Goal: Task Accomplishment & Management: Manage account settings

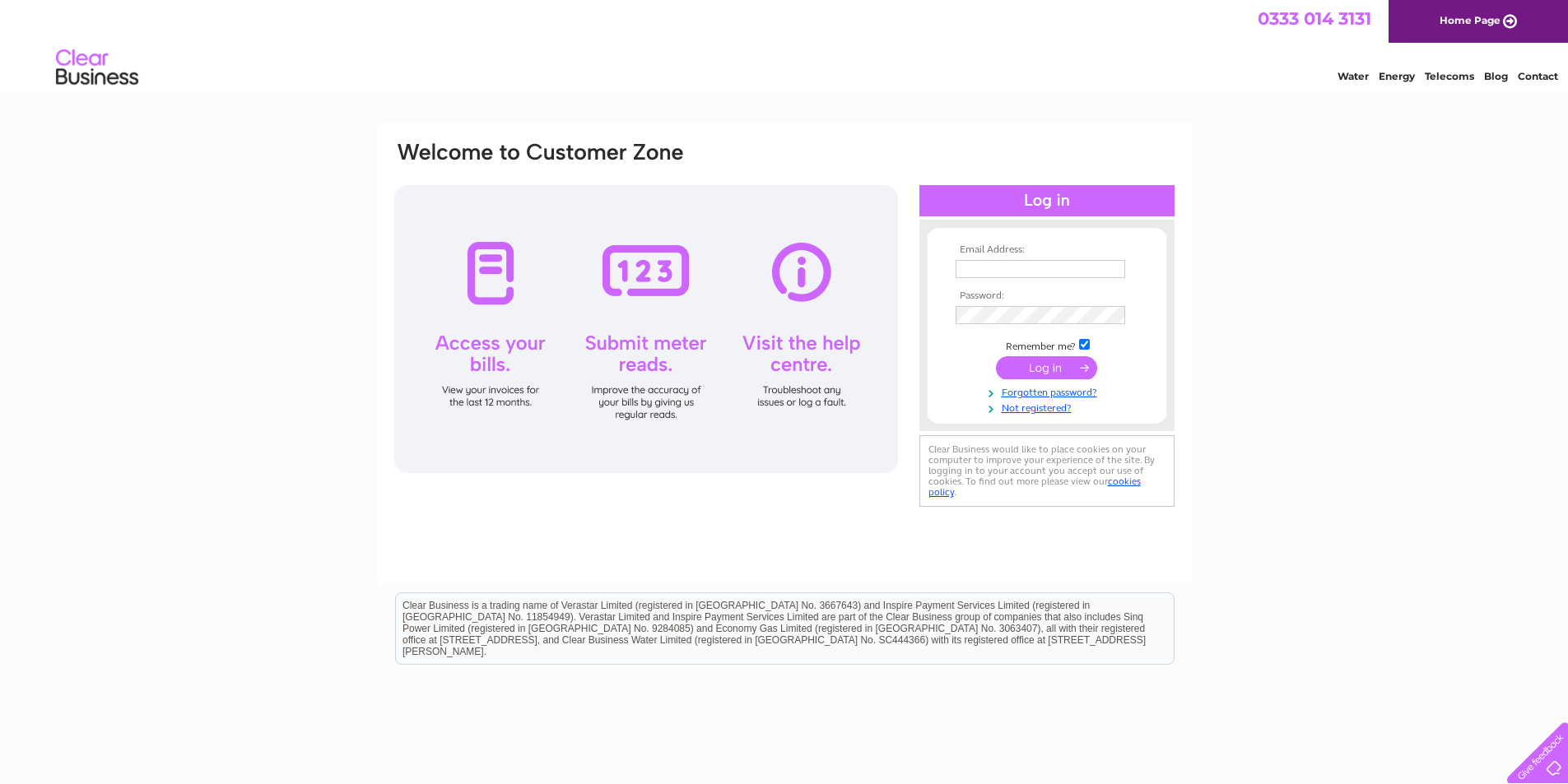
type input "allgoodstuffuk@yahoo.co.uk"
click at [1064, 364] on input "submit" at bounding box center [1046, 368] width 101 height 23
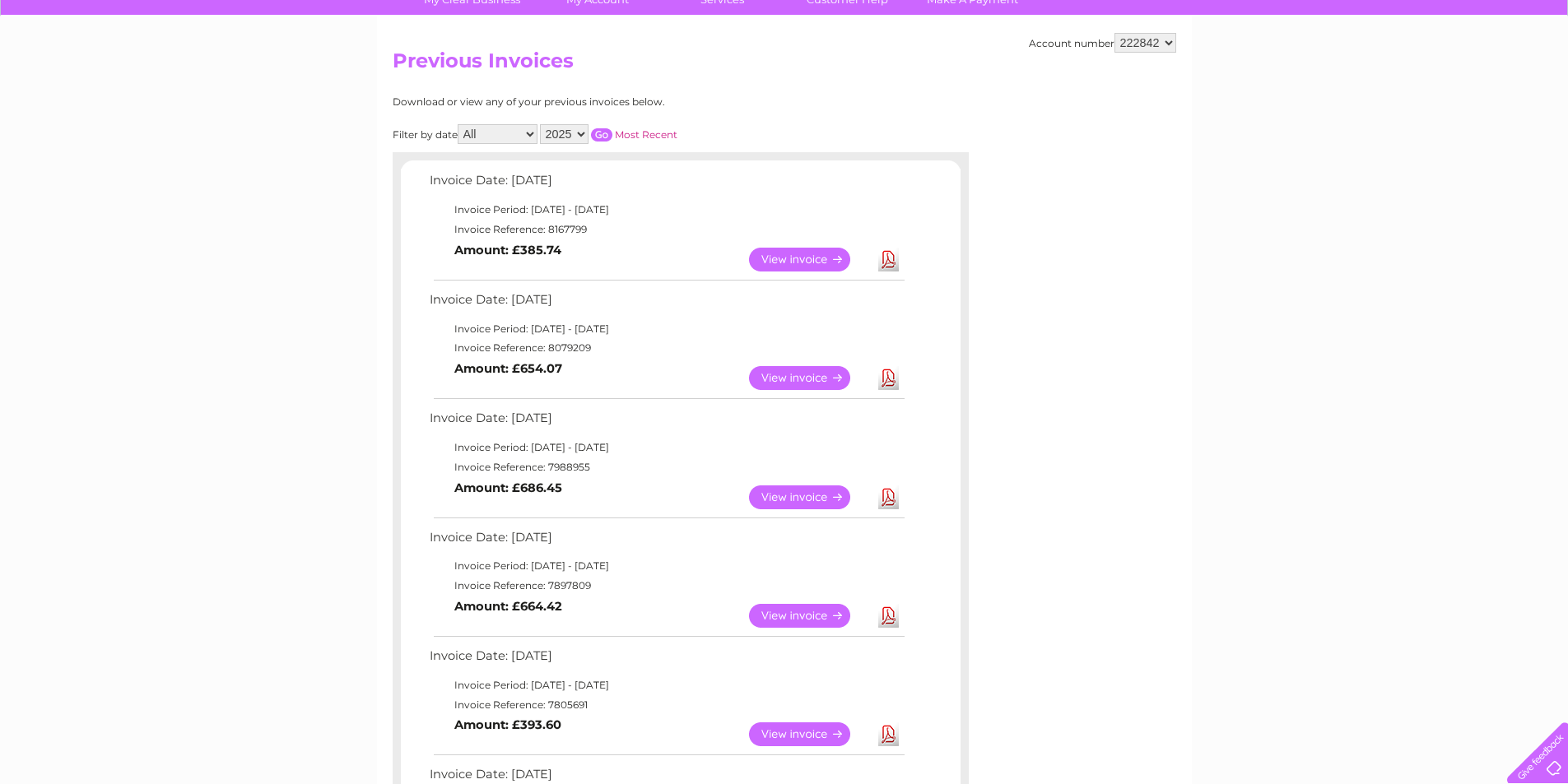
scroll to position [164, 0]
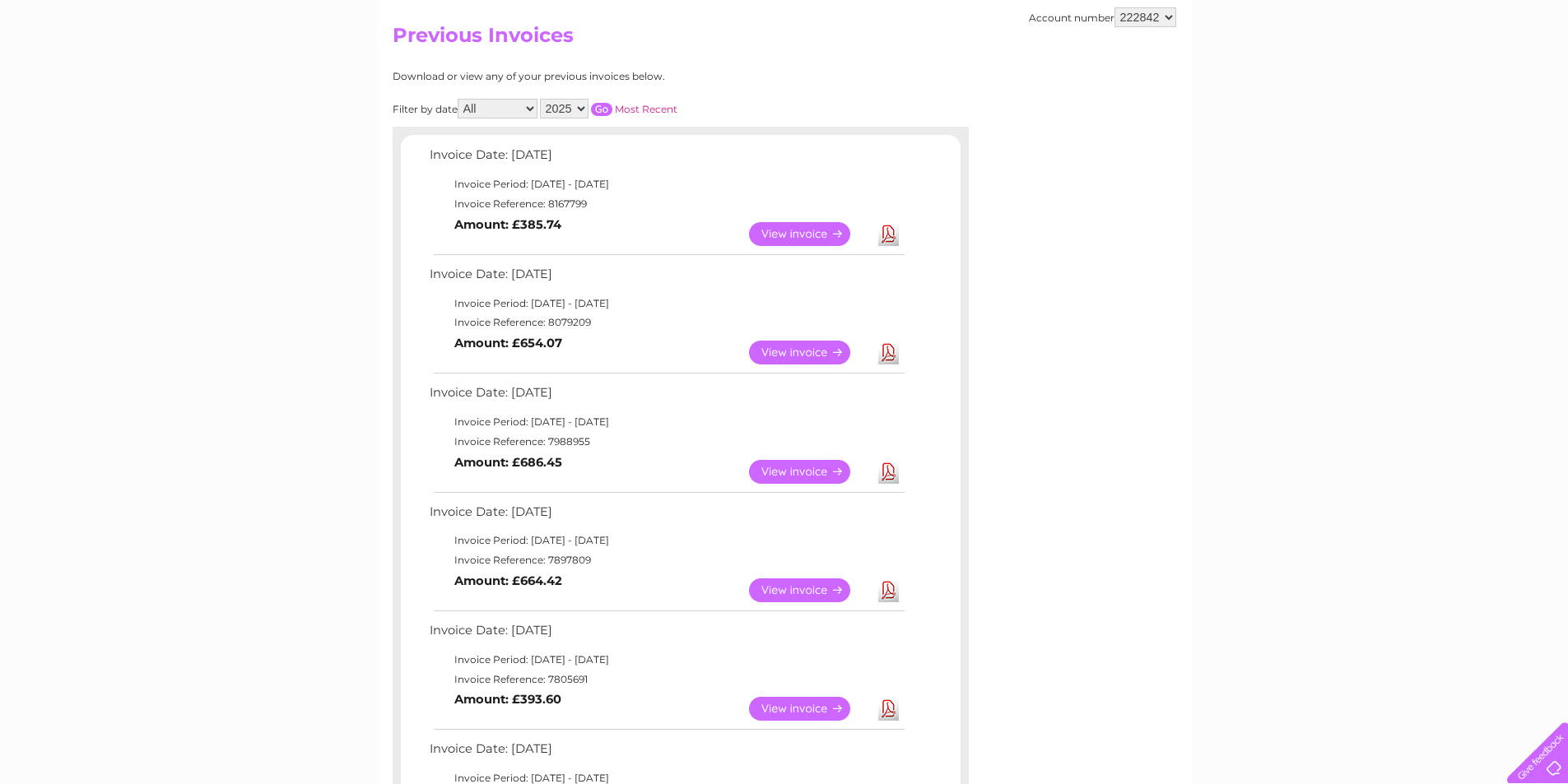
click at [779, 461] on link "View" at bounding box center [810, 471] width 121 height 24
click at [788, 576] on td "View" at bounding box center [809, 590] width 129 height 32
click at [788, 581] on link "View" at bounding box center [810, 591] width 121 height 24
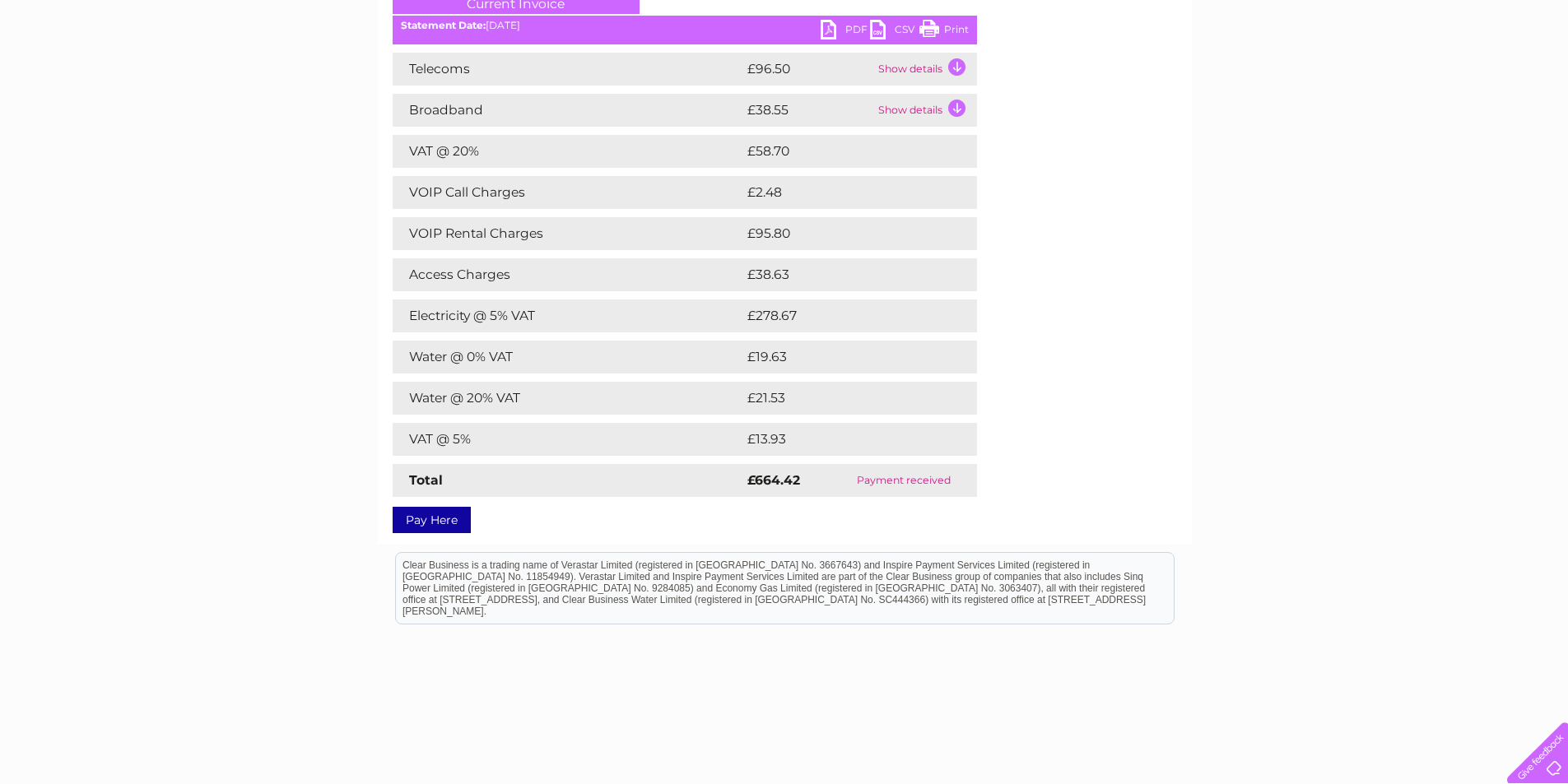
scroll to position [247, 0]
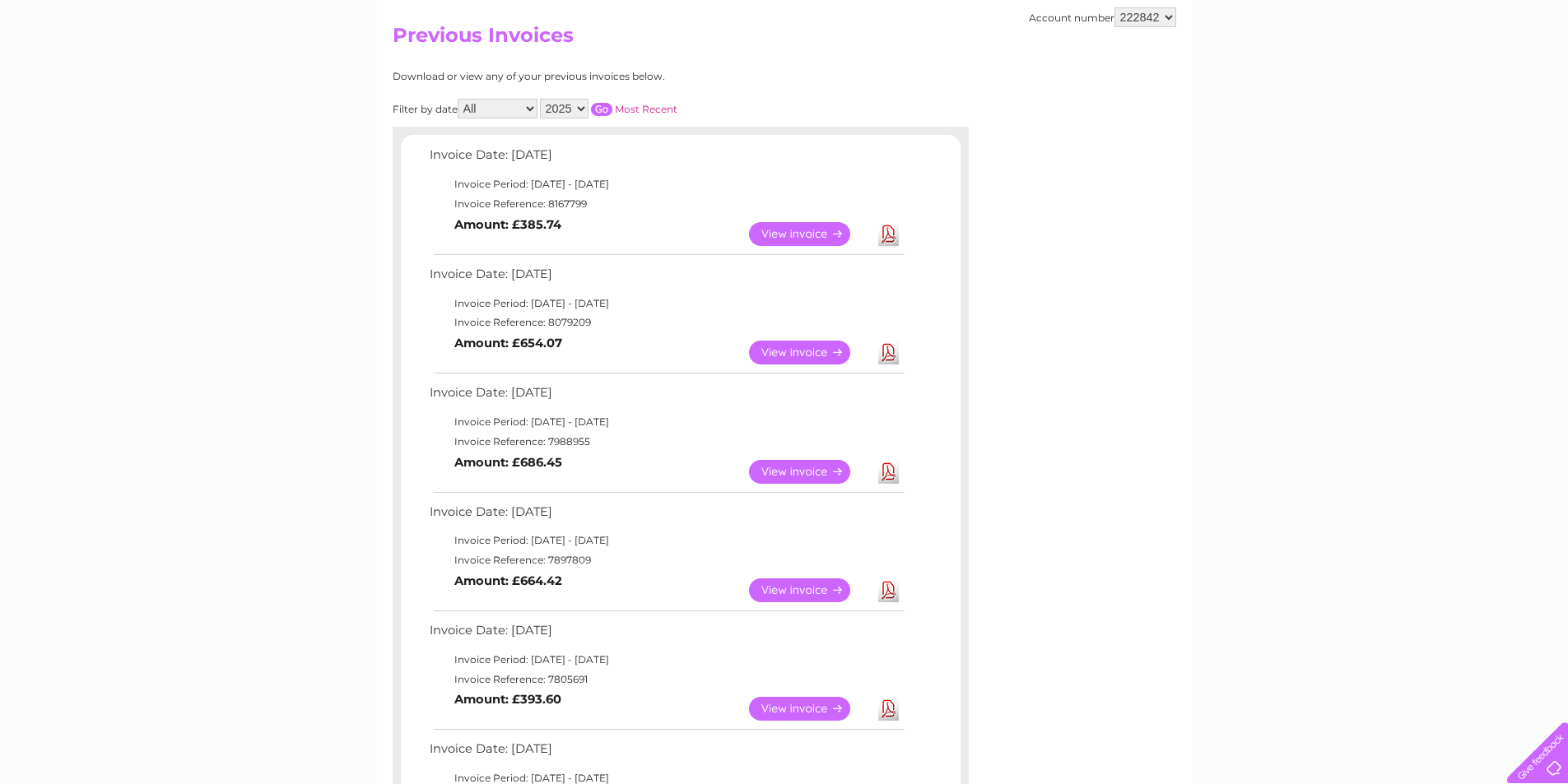
click at [787, 356] on link "View" at bounding box center [810, 352] width 121 height 24
